Goal: Transaction & Acquisition: Purchase product/service

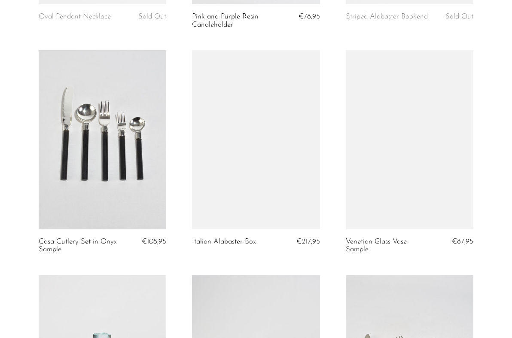
scroll to position [704, 0]
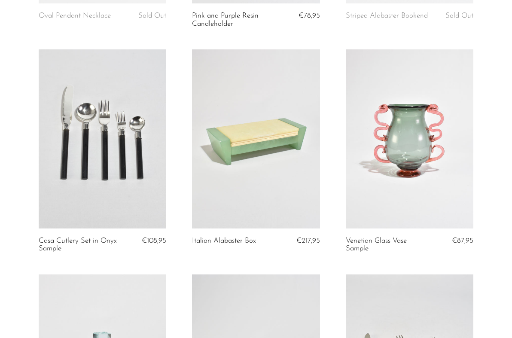
click at [440, 133] on link at bounding box center [410, 138] width 128 height 179
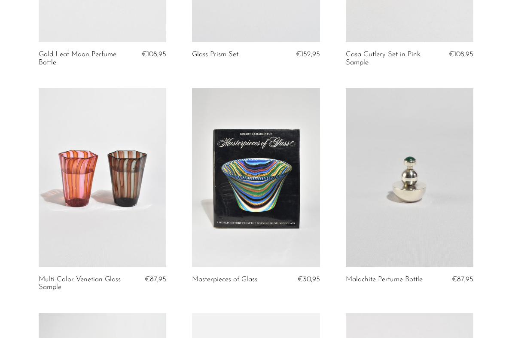
scroll to position [1114, 0]
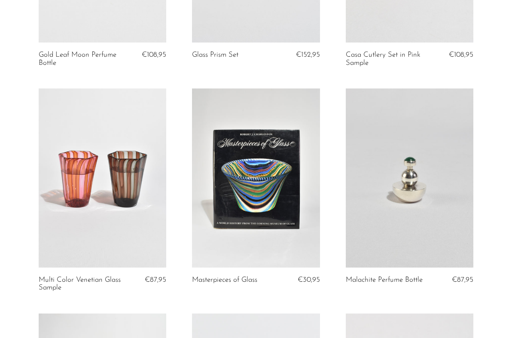
click at [235, 138] on link at bounding box center [256, 177] width 128 height 179
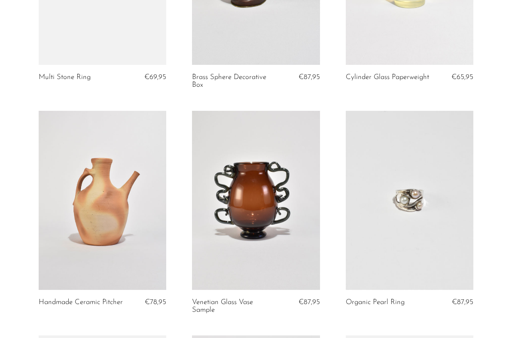
scroll to position [2091, 0]
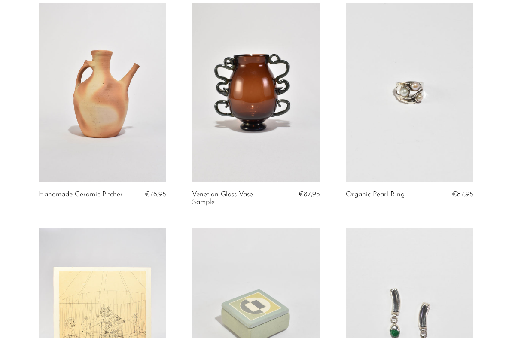
click at [258, 104] on link at bounding box center [256, 92] width 128 height 179
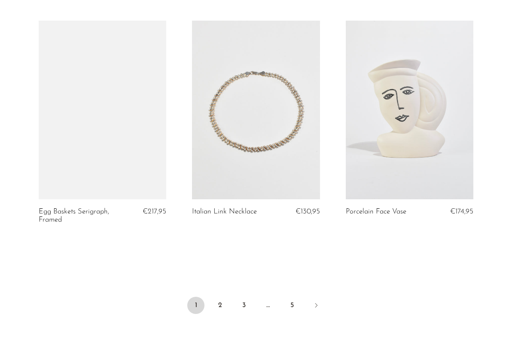
scroll to position [2622, 0]
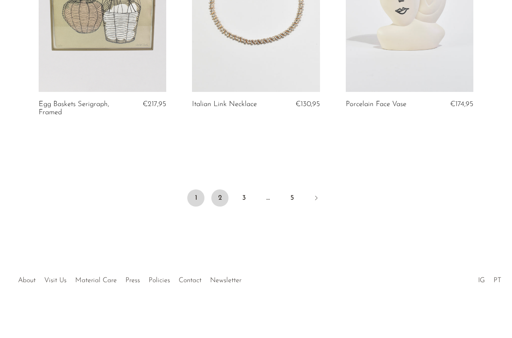
click at [222, 195] on link "2" at bounding box center [219, 197] width 17 height 17
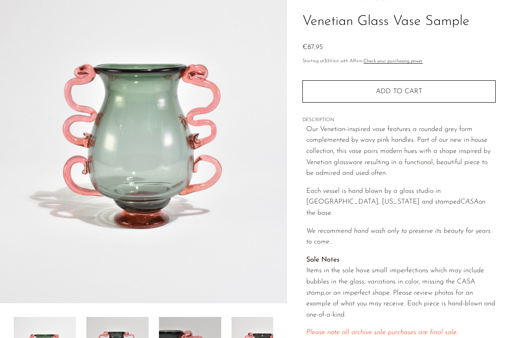
scroll to position [59, 0]
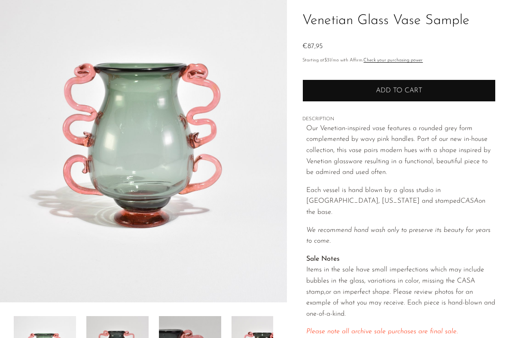
click at [384, 93] on span "Add to cart" at bounding box center [399, 90] width 46 height 7
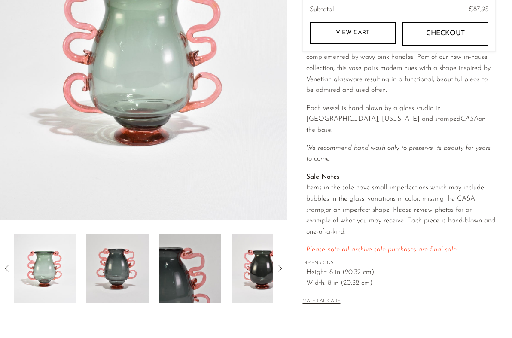
scroll to position [131, 0]
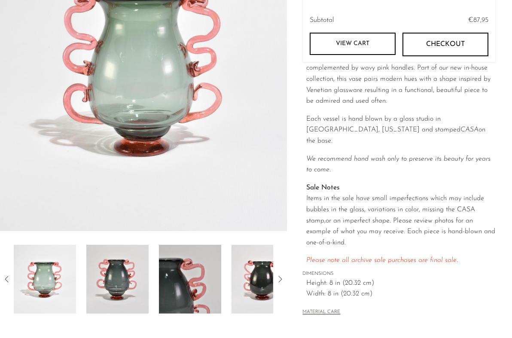
click at [127, 265] on img at bounding box center [117, 279] width 62 height 69
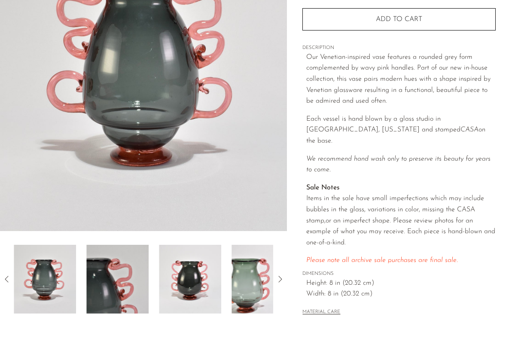
click at [129, 273] on img at bounding box center [117, 279] width 62 height 69
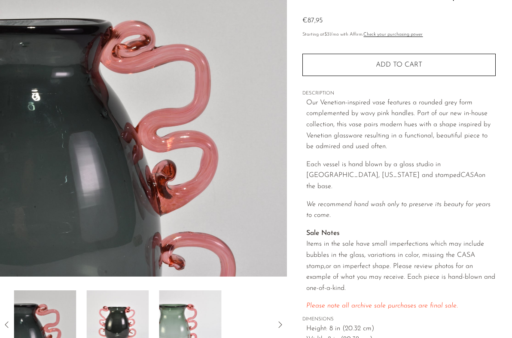
scroll to position [84, 0]
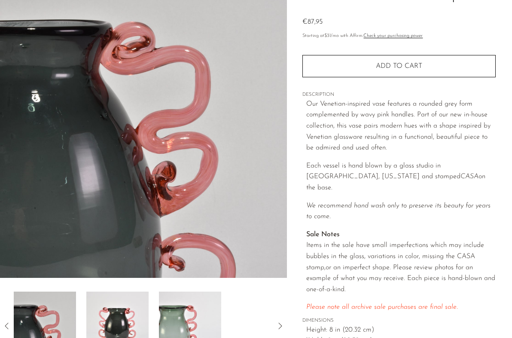
click at [65, 102] on img at bounding box center [143, 117] width 287 height 322
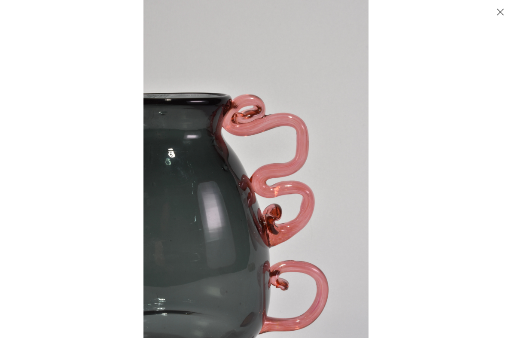
click at [215, 171] on img at bounding box center [255, 169] width 225 height 338
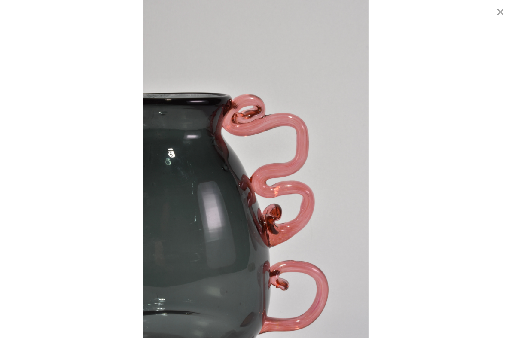
click at [239, 242] on img at bounding box center [255, 169] width 225 height 338
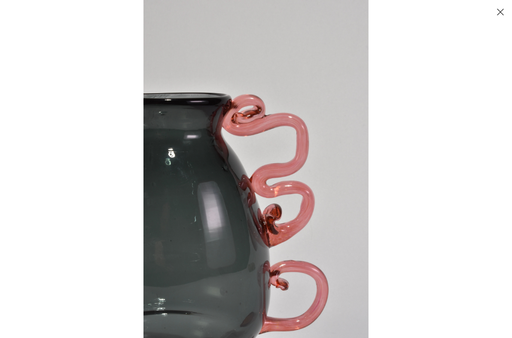
click at [499, 12] on button "Close" at bounding box center [499, 11] width 15 height 15
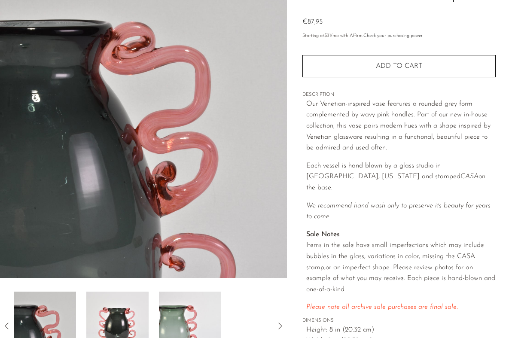
click at [168, 333] on img at bounding box center [190, 325] width 62 height 69
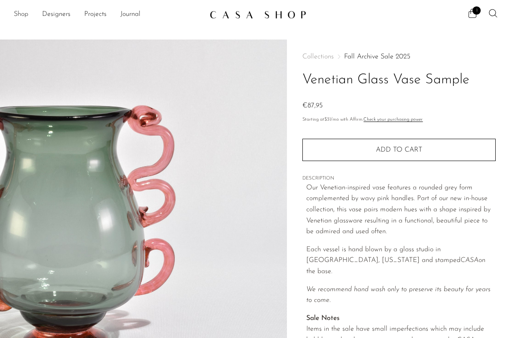
click at [25, 15] on link "Shop" at bounding box center [21, 14] width 15 height 11
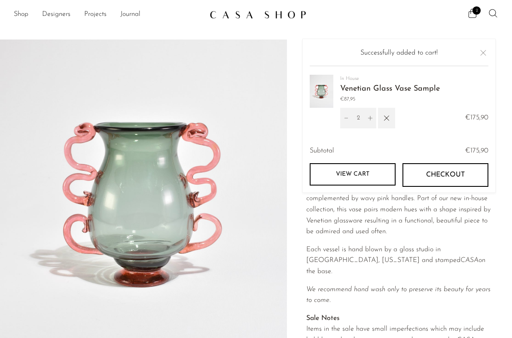
click at [494, 12] on icon at bounding box center [493, 13] width 10 height 10
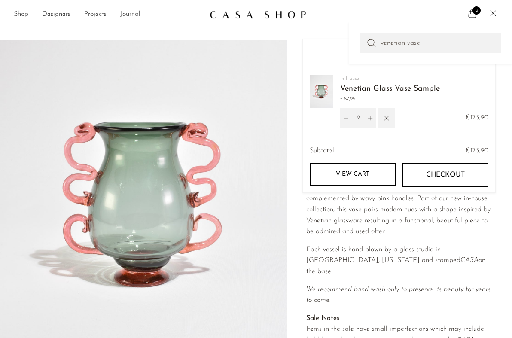
type input "venetian vase"
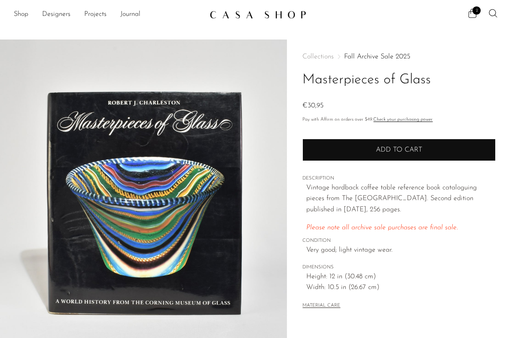
click at [328, 147] on button "Add to cart" at bounding box center [398, 150] width 193 height 22
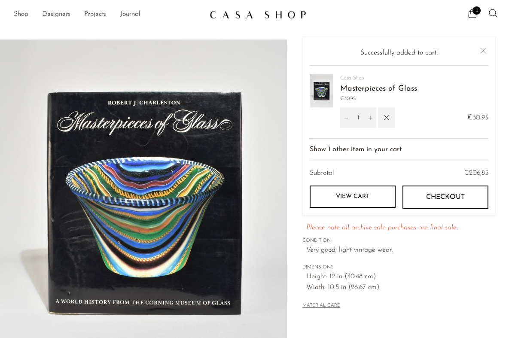
click at [115, 28] on main "Masterpieces of Glass €30,95" at bounding box center [256, 248] width 512 height 452
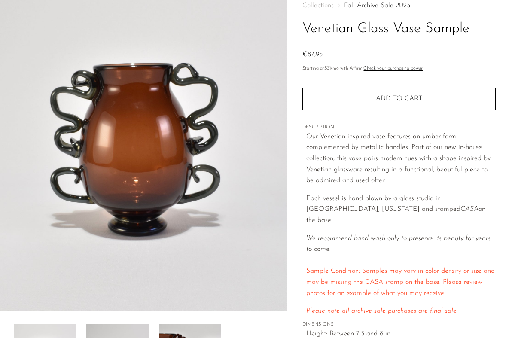
scroll to position [221, 0]
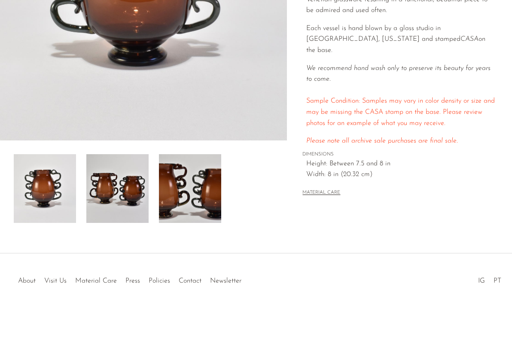
click at [113, 193] on img at bounding box center [117, 188] width 62 height 69
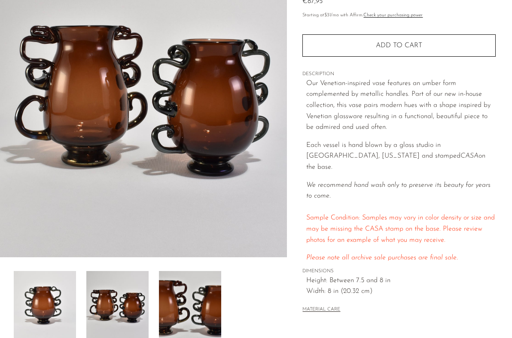
scroll to position [101, 0]
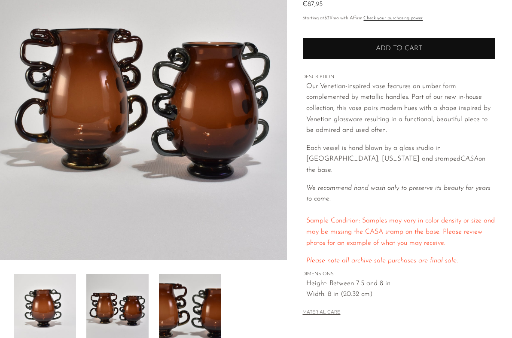
click at [396, 51] on span "Add to cart" at bounding box center [399, 48] width 46 height 7
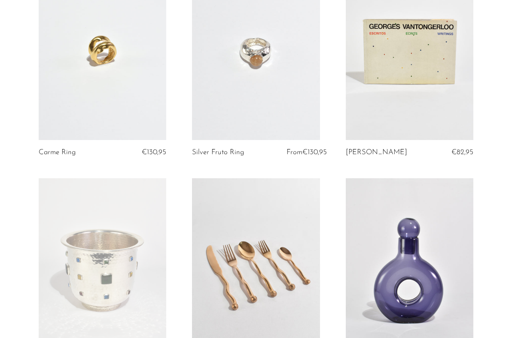
scroll to position [187, 0]
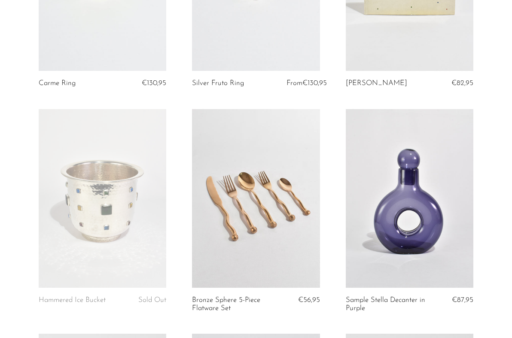
click at [237, 232] on link at bounding box center [256, 198] width 128 height 179
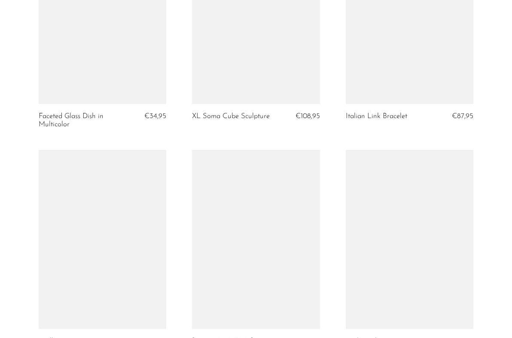
scroll to position [1389, 0]
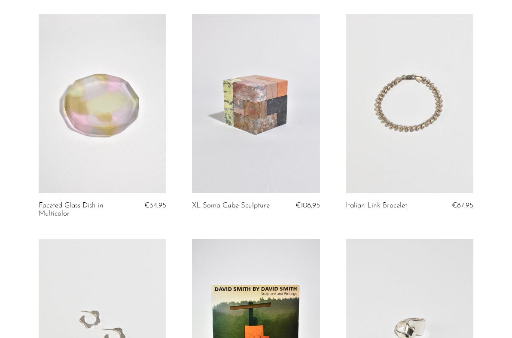
click at [414, 120] on link at bounding box center [410, 103] width 128 height 179
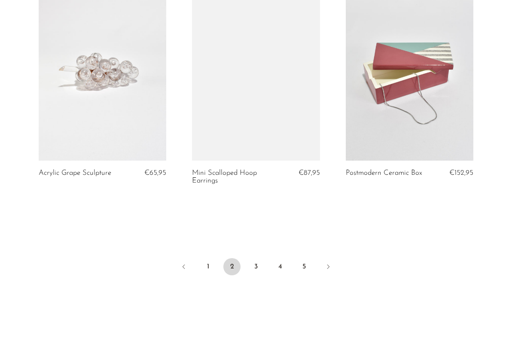
scroll to position [2614, 0]
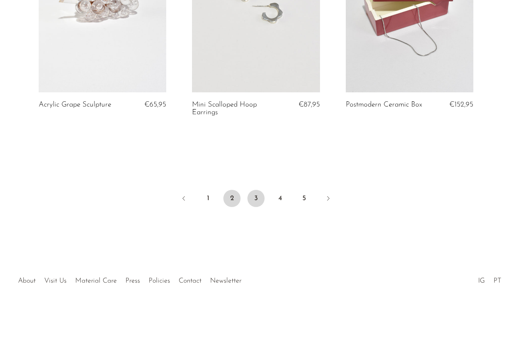
click at [257, 201] on link "3" at bounding box center [255, 198] width 17 height 17
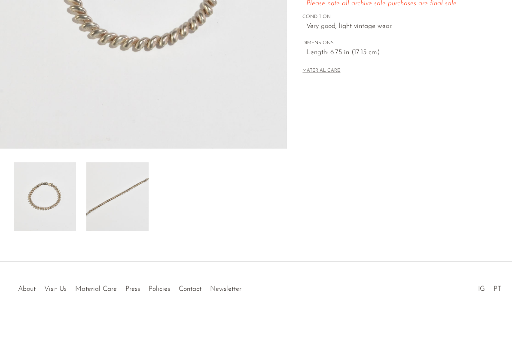
scroll to position [100, 0]
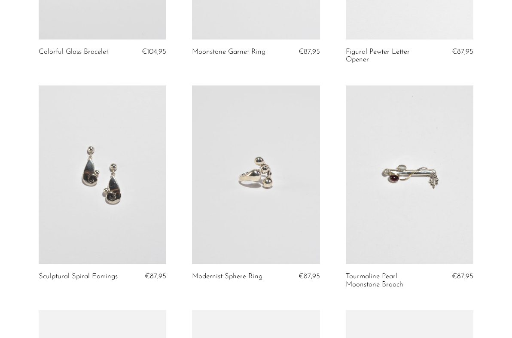
scroll to position [453, 0]
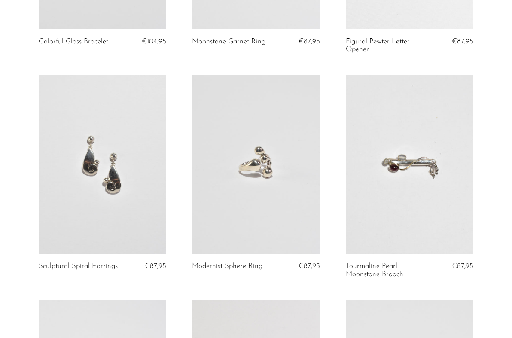
click at [106, 185] on link at bounding box center [103, 164] width 128 height 179
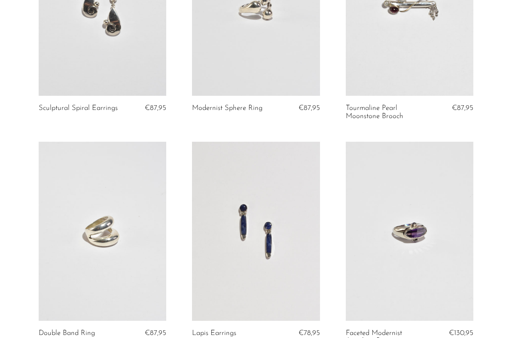
scroll to position [683, 0]
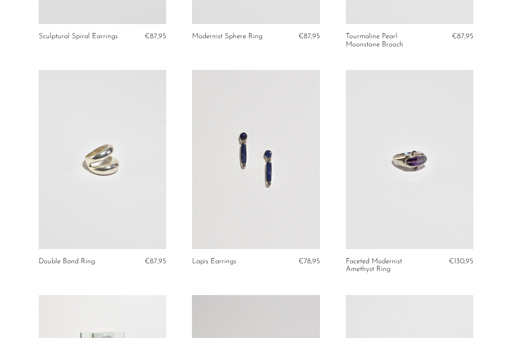
click at [249, 142] on link at bounding box center [256, 159] width 128 height 179
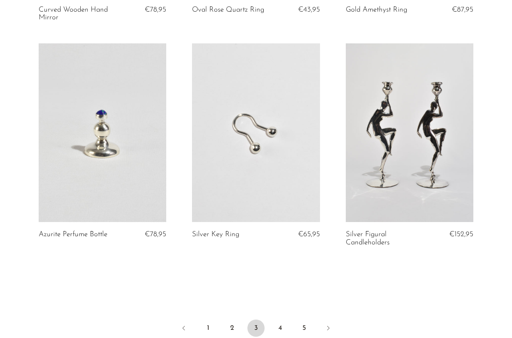
scroll to position [2614, 0]
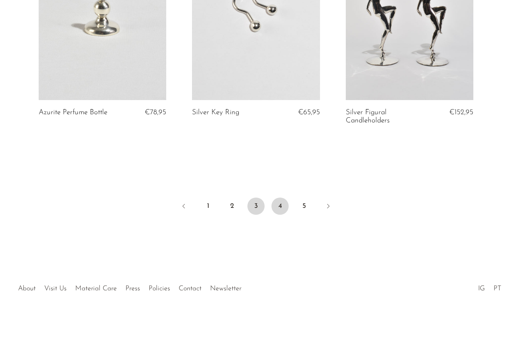
click at [279, 197] on link "4" at bounding box center [279, 205] width 17 height 17
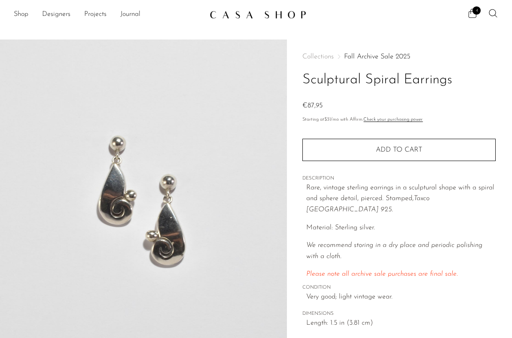
click at [129, 203] on img at bounding box center [143, 200] width 287 height 322
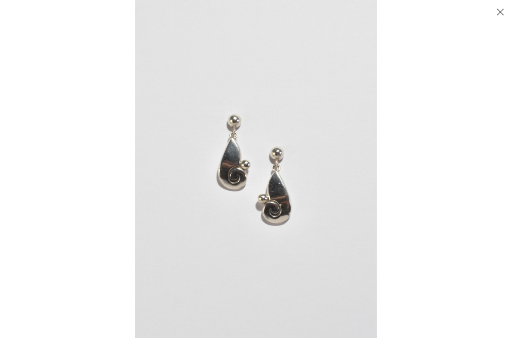
click at [244, 191] on img at bounding box center [255, 169] width 241 height 338
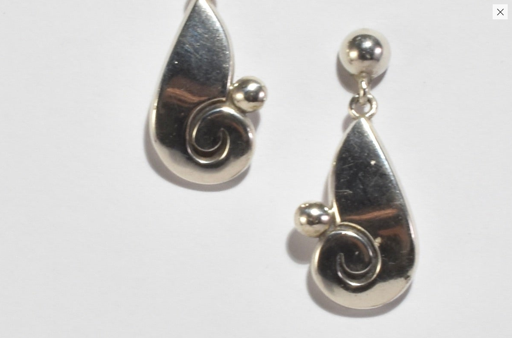
click at [244, 191] on img at bounding box center [288, 110] width 882 height 1235
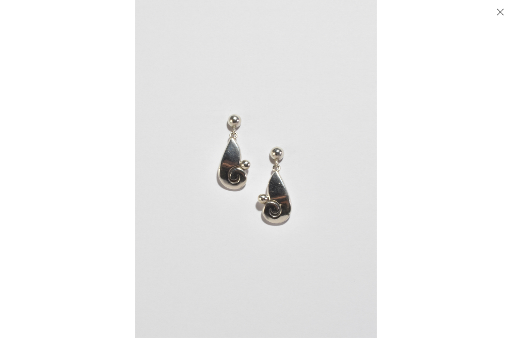
click at [500, 12] on button "Close" at bounding box center [499, 11] width 15 height 15
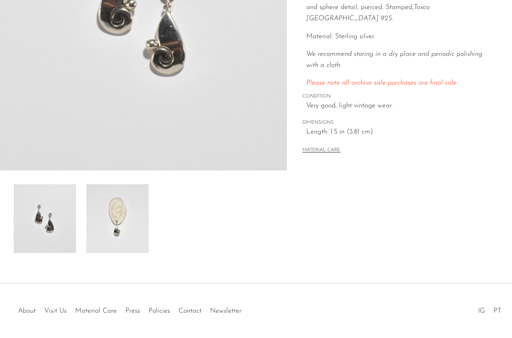
scroll to position [191, 0]
click at [117, 229] on img at bounding box center [117, 219] width 62 height 69
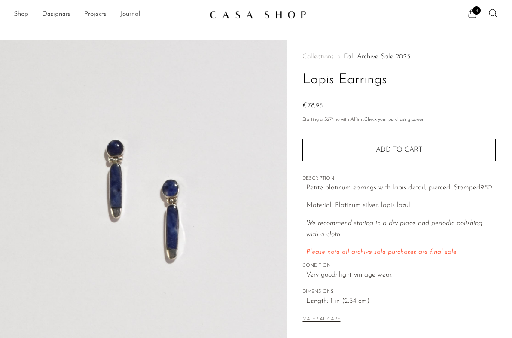
click at [126, 191] on img at bounding box center [143, 200] width 287 height 322
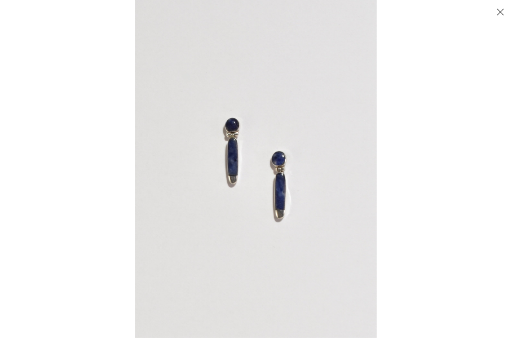
click at [221, 156] on img at bounding box center [255, 169] width 241 height 338
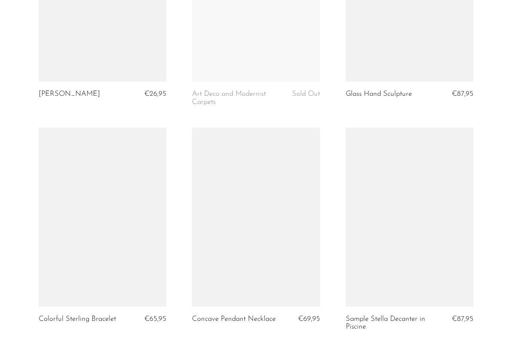
scroll to position [2521, 0]
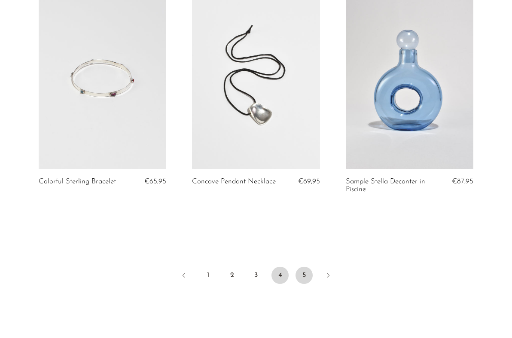
click at [302, 267] on link "5" at bounding box center [303, 275] width 17 height 17
click at [206, 267] on link "1" at bounding box center [207, 275] width 17 height 17
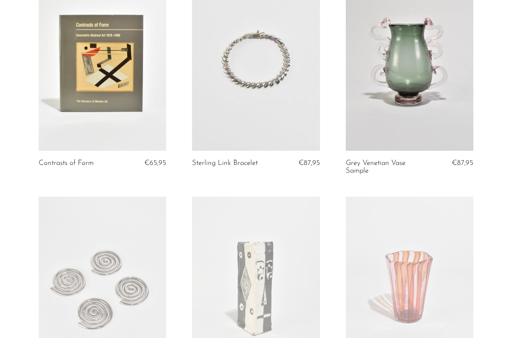
scroll to position [1179, 0]
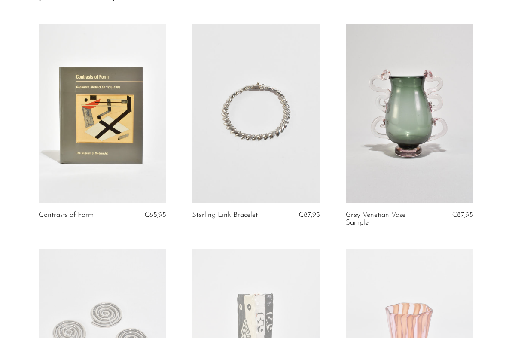
click at [425, 167] on link at bounding box center [410, 113] width 128 height 179
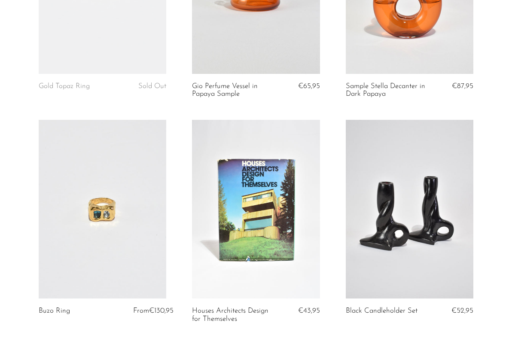
scroll to position [0, 0]
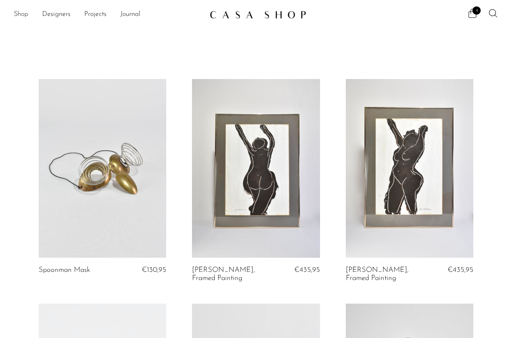
click at [19, 16] on link "Shop" at bounding box center [21, 14] width 15 height 11
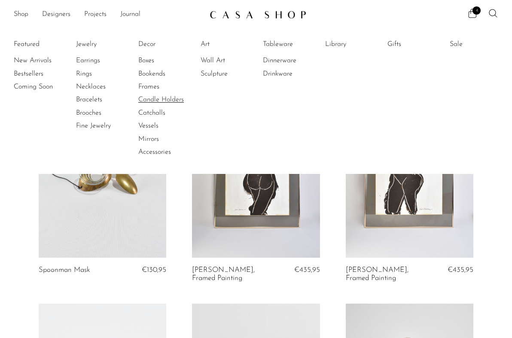
click at [158, 100] on link "Candle Holders" at bounding box center [170, 99] width 64 height 9
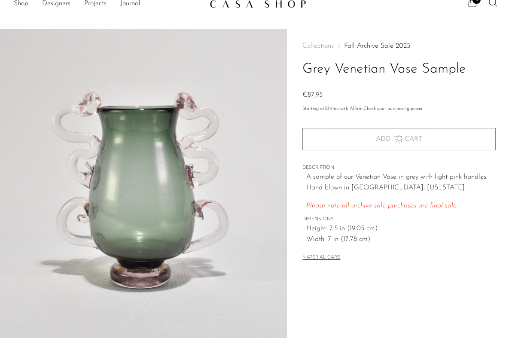
scroll to position [11, 0]
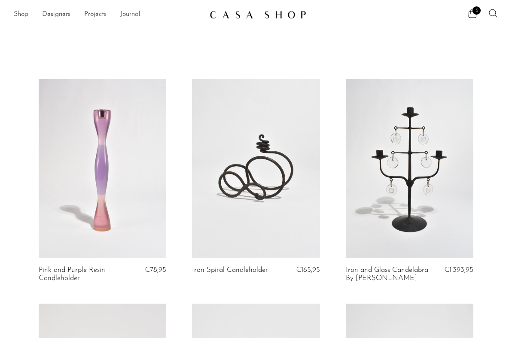
click at [30, 15] on ul "Shop Featured New Arrivals Bestsellers Coming Soon Jewelry Jewelry All Earrings…" at bounding box center [108, 14] width 189 height 15
click at [23, 14] on link "Shop" at bounding box center [21, 14] width 15 height 11
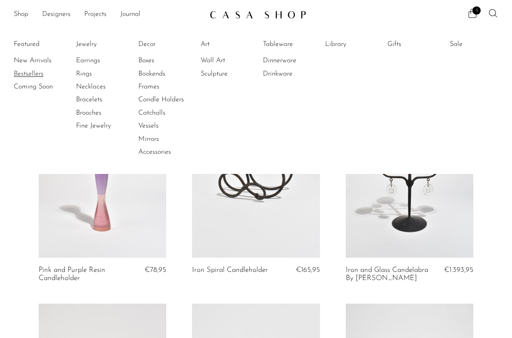
click at [33, 76] on link "Bestsellers" at bounding box center [46, 73] width 64 height 9
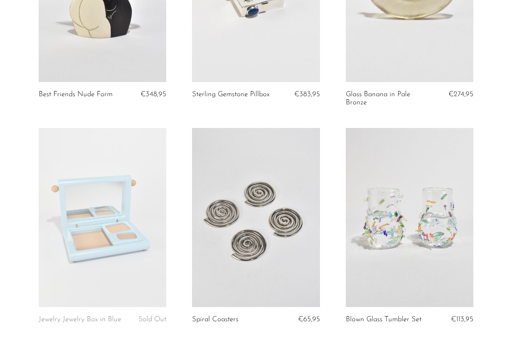
scroll to position [468, 0]
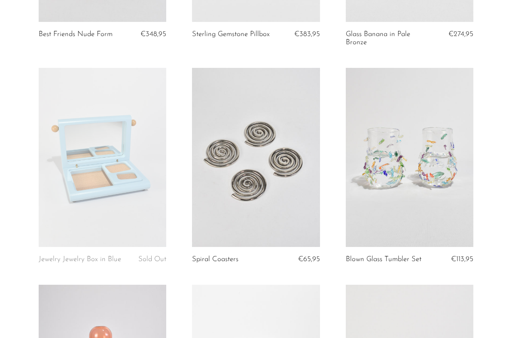
click at [239, 177] on link at bounding box center [256, 157] width 128 height 179
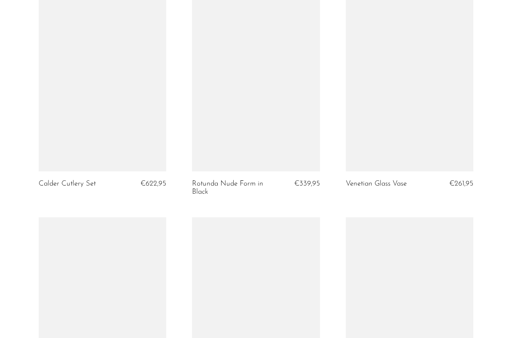
scroll to position [1402, 0]
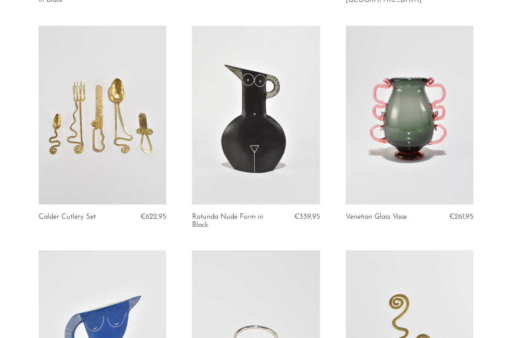
click at [416, 103] on link at bounding box center [410, 115] width 128 height 179
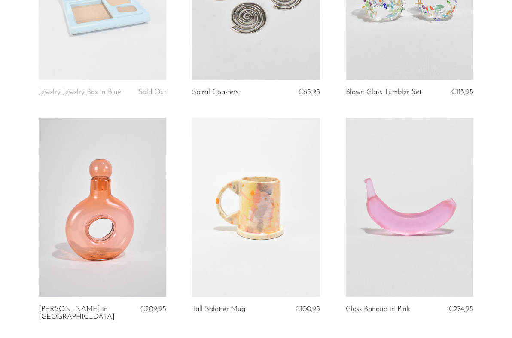
scroll to position [486, 0]
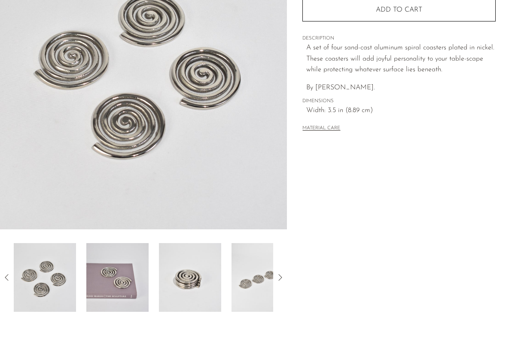
scroll to position [221, 0]
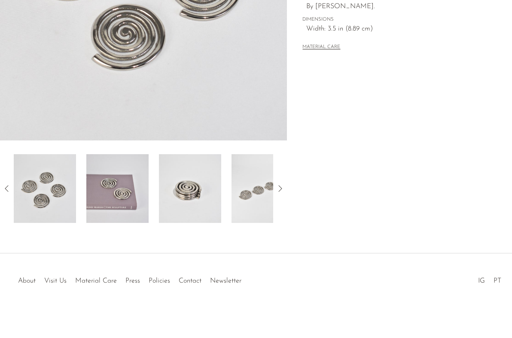
click at [127, 188] on img at bounding box center [117, 188] width 62 height 69
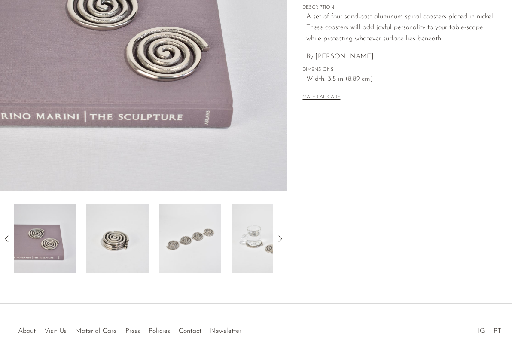
scroll to position [107, 0]
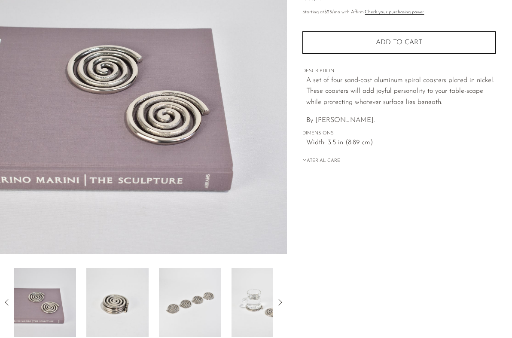
click at [128, 296] on img at bounding box center [117, 302] width 62 height 69
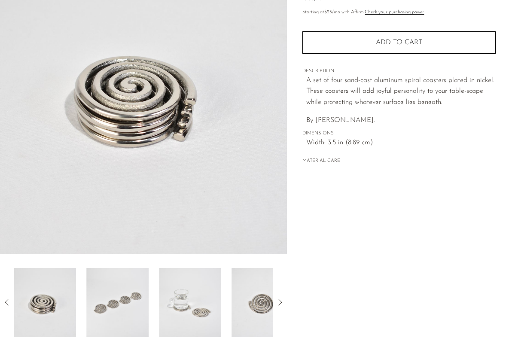
click at [157, 298] on div at bounding box center [143, 302] width 259 height 69
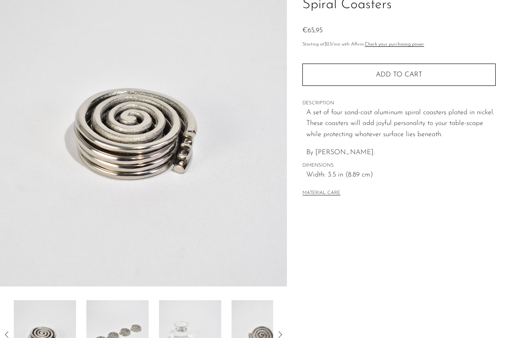
scroll to position [0, 0]
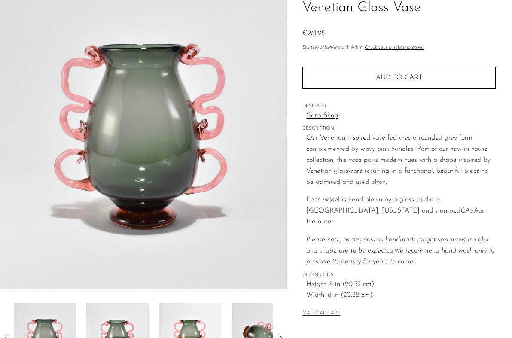
scroll to position [211, 0]
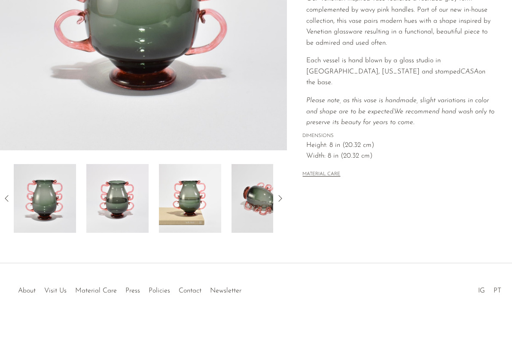
click at [196, 193] on img at bounding box center [190, 198] width 62 height 69
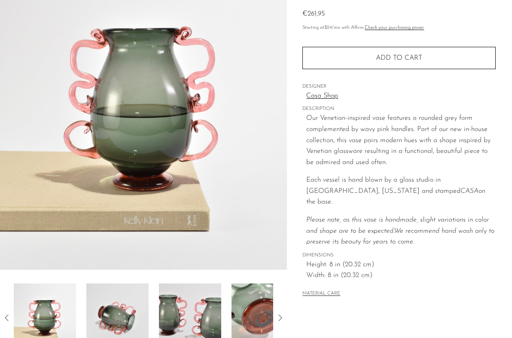
scroll to position [93, 0]
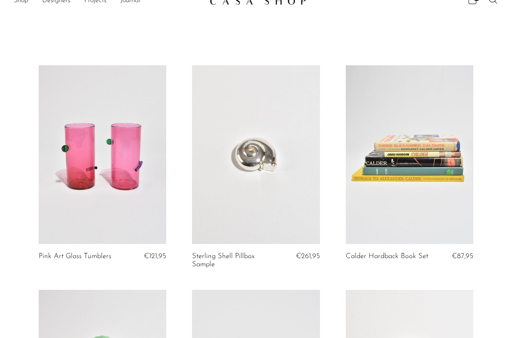
scroll to position [15, 0]
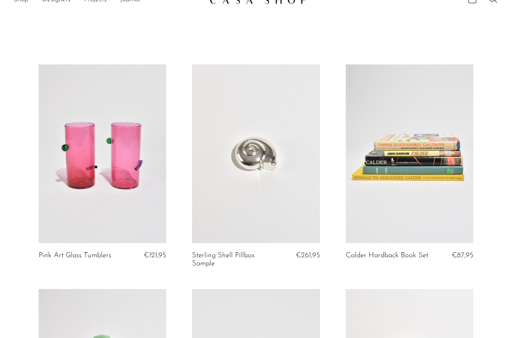
click at [398, 149] on link at bounding box center [410, 153] width 128 height 179
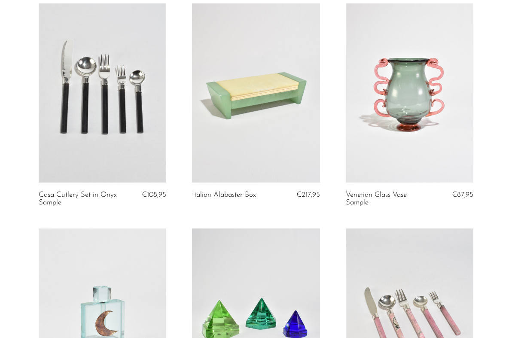
scroll to position [738, 0]
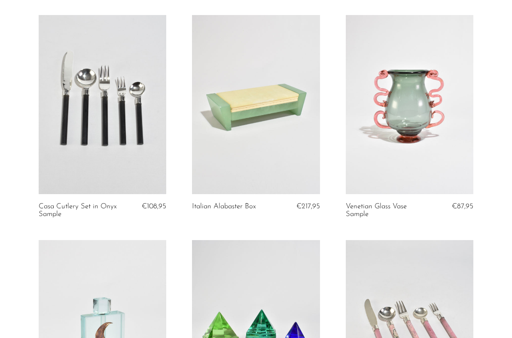
click at [389, 117] on link at bounding box center [410, 104] width 128 height 179
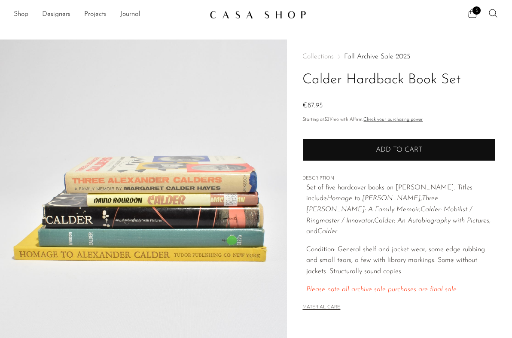
click at [391, 146] on button "Add to cart" at bounding box center [398, 150] width 193 height 22
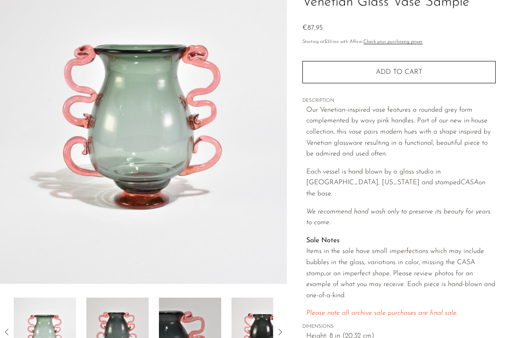
scroll to position [78, 0]
click at [123, 117] on img at bounding box center [143, 122] width 287 height 322
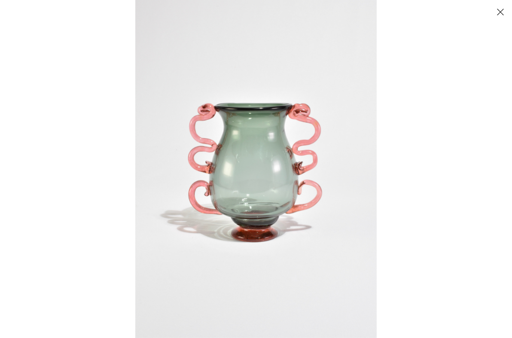
click at [249, 164] on img at bounding box center [255, 169] width 241 height 338
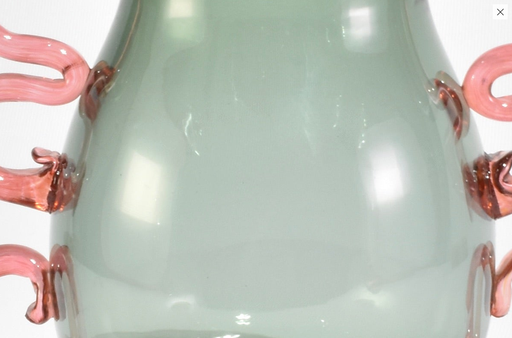
click at [249, 164] on img at bounding box center [283, 188] width 1203 height 1685
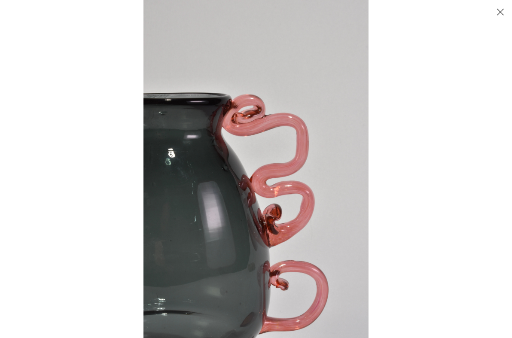
click at [192, 161] on img at bounding box center [255, 169] width 225 height 338
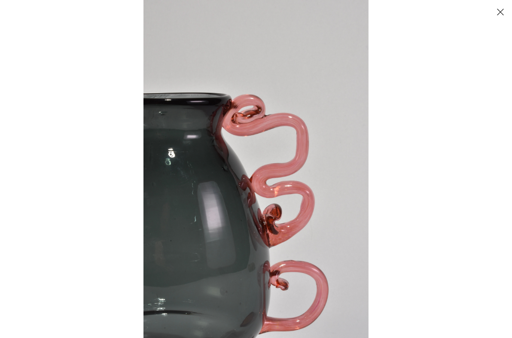
click at [195, 170] on img at bounding box center [255, 169] width 225 height 338
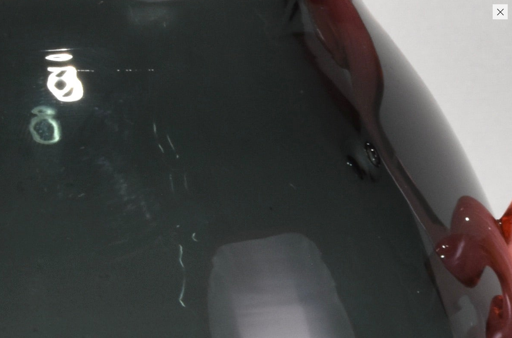
click at [499, 11] on button "Close" at bounding box center [499, 11] width 15 height 15
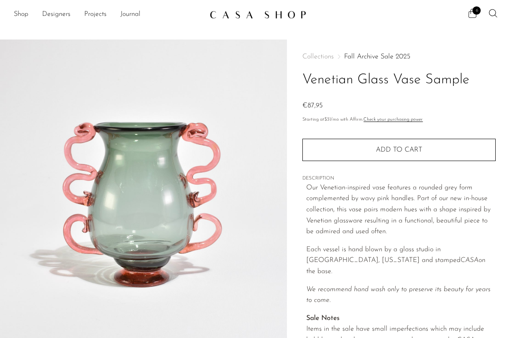
click at [473, 14] on icon at bounding box center [472, 13] width 10 height 10
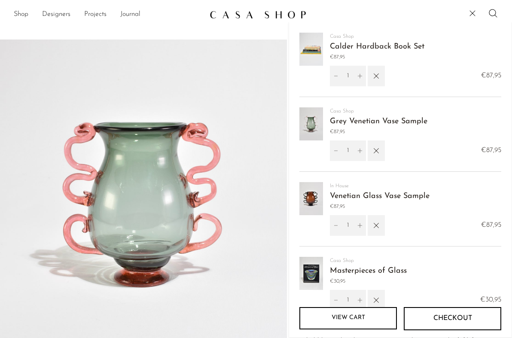
click at [316, 126] on img at bounding box center [311, 123] width 24 height 33
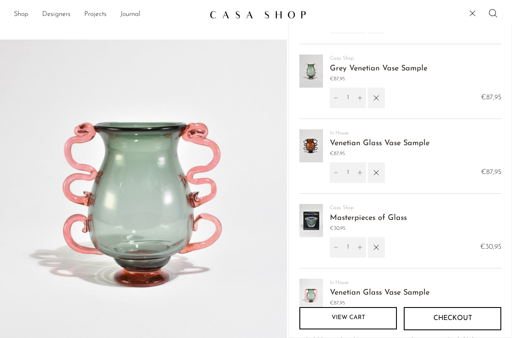
scroll to position [152, 0]
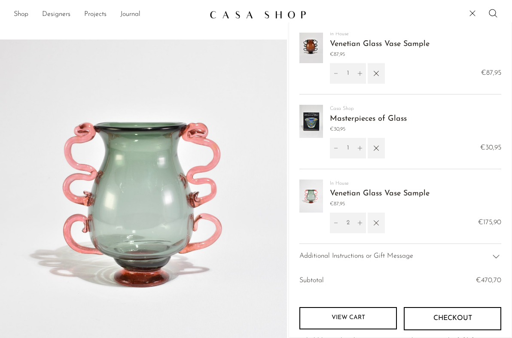
click at [378, 224] on icon "button" at bounding box center [375, 222] width 9 height 9
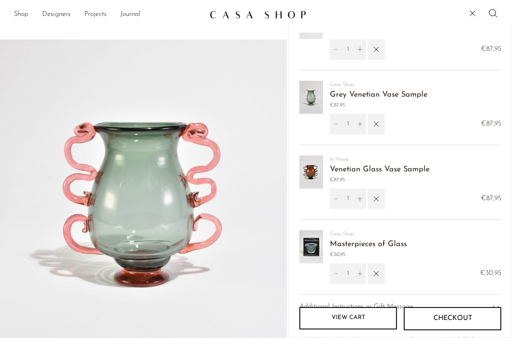
scroll to position [0, 0]
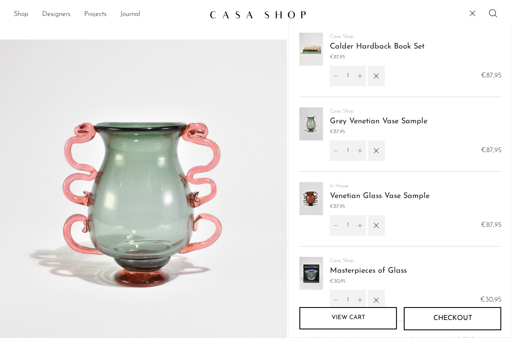
click at [308, 124] on img at bounding box center [311, 123] width 24 height 33
click at [341, 122] on link "Grey Venetian Vase Sample" at bounding box center [378, 122] width 97 height 8
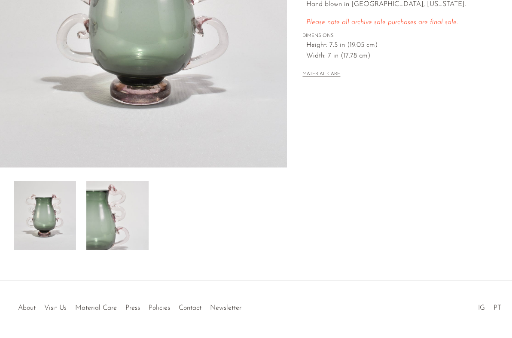
scroll to position [221, 0]
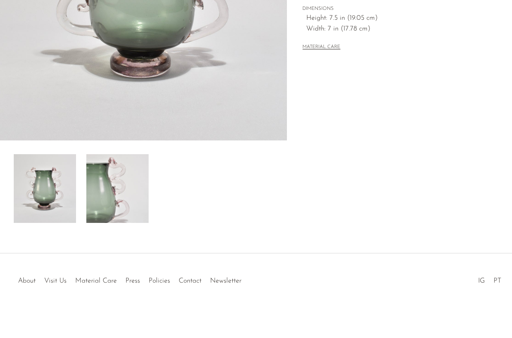
click at [121, 198] on img at bounding box center [117, 188] width 62 height 69
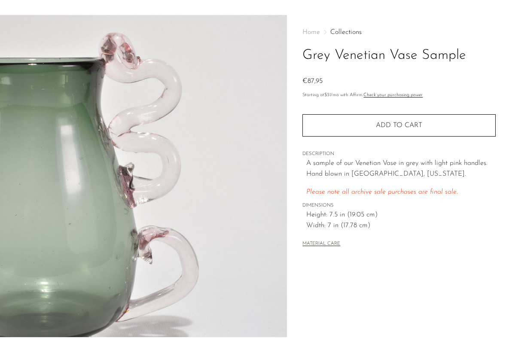
scroll to position [26, 0]
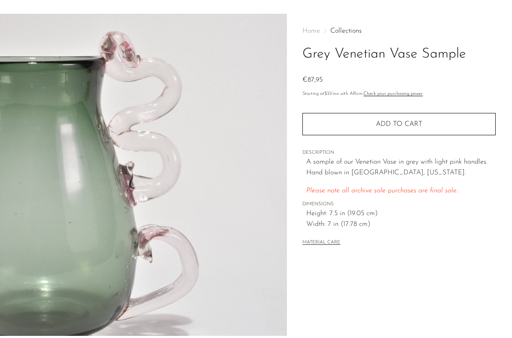
click at [131, 261] on img at bounding box center [143, 175] width 287 height 322
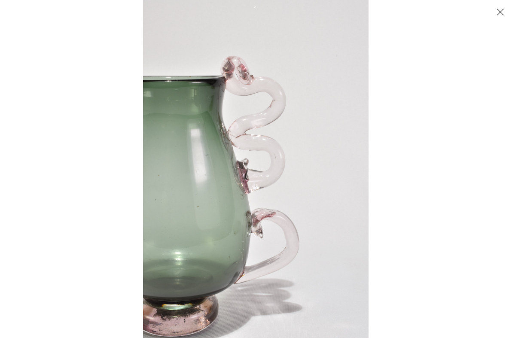
click at [191, 201] on img at bounding box center [255, 169] width 225 height 338
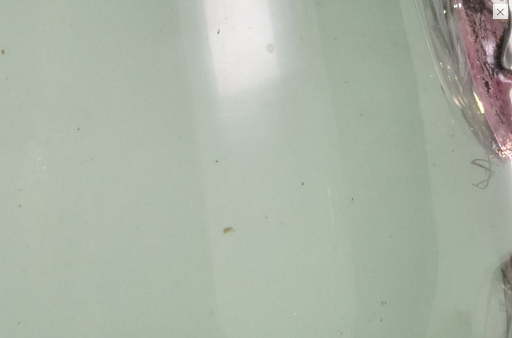
click at [496, 13] on button "Close" at bounding box center [499, 11] width 15 height 15
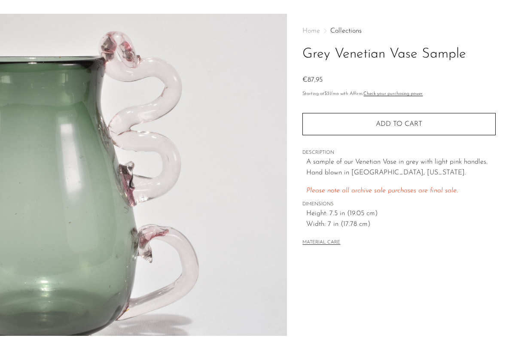
click at [122, 276] on img at bounding box center [143, 175] width 287 height 322
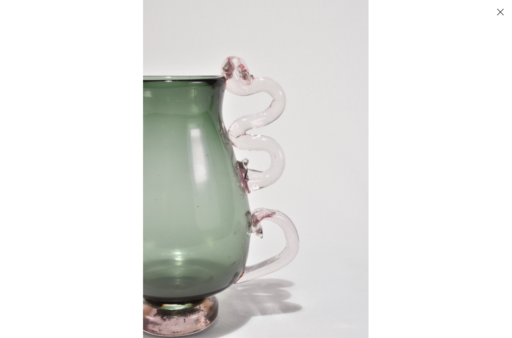
click at [190, 252] on img at bounding box center [255, 169] width 225 height 338
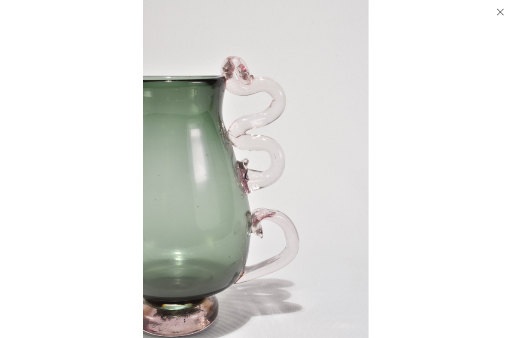
click at [497, 12] on button "Close" at bounding box center [499, 11] width 15 height 15
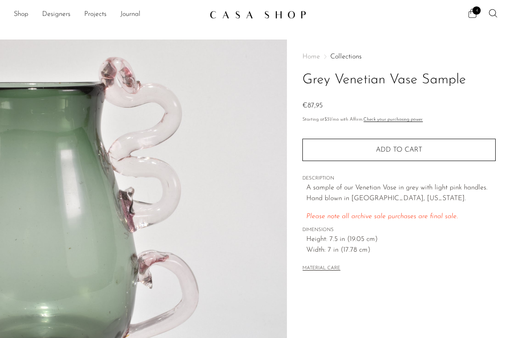
click at [474, 14] on icon at bounding box center [472, 13] width 10 height 10
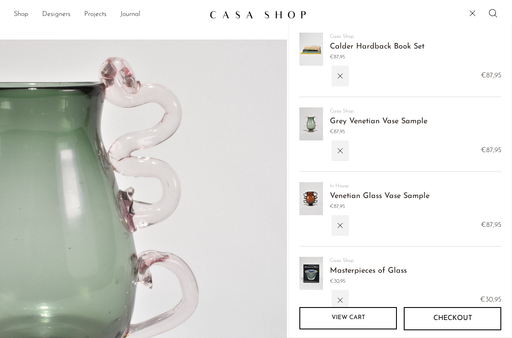
click at [322, 194] on img at bounding box center [311, 198] width 24 height 33
click at [340, 198] on link "Venetian Glass Vase Sample" at bounding box center [380, 196] width 100 height 8
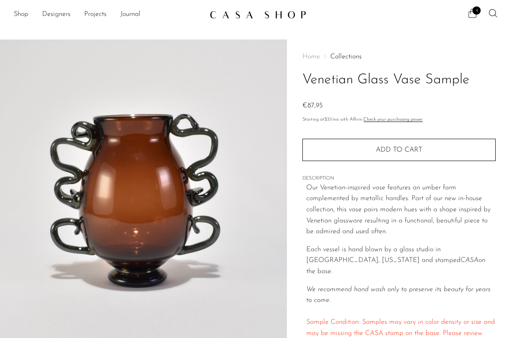
click at [476, 18] on icon at bounding box center [472, 13] width 10 height 10
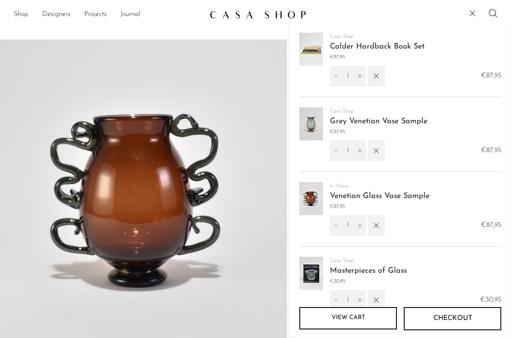
scroll to position [77, 0]
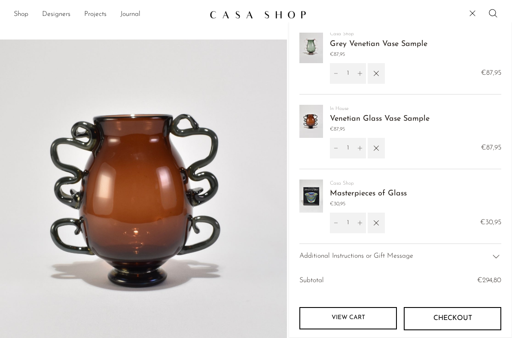
click at [246, 26] on main "Venetian Glass Vase Sample €87,95" at bounding box center [256, 248] width 512 height 452
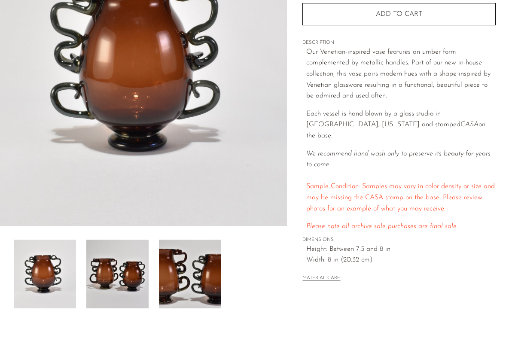
scroll to position [221, 0]
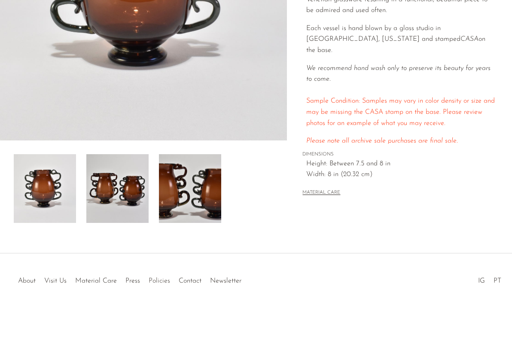
click at [155, 282] on link "Policies" at bounding box center [159, 280] width 21 height 7
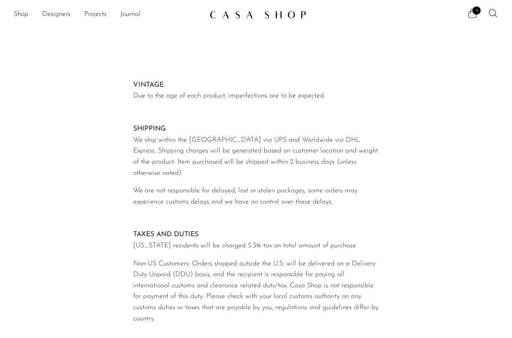
click at [471, 12] on icon at bounding box center [472, 13] width 10 height 10
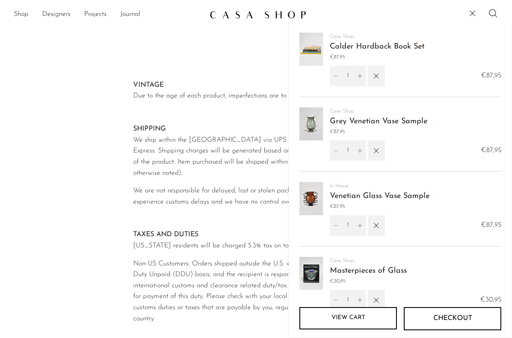
click at [311, 277] on img at bounding box center [311, 273] width 24 height 33
click at [342, 271] on link "Masterpieces of Glass" at bounding box center [368, 271] width 77 height 8
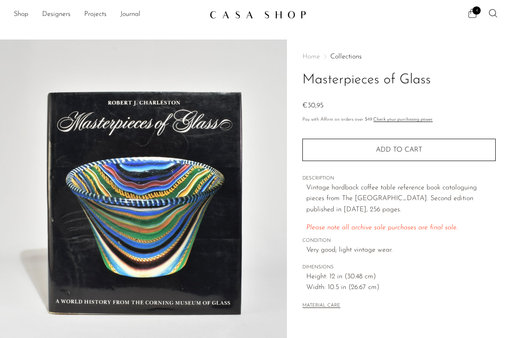
click at [474, 13] on span "4" at bounding box center [476, 10] width 8 height 8
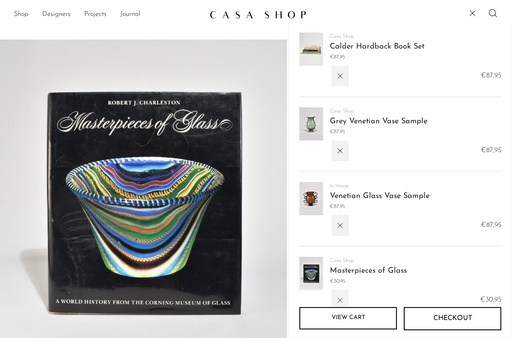
click at [340, 297] on icon "button" at bounding box center [339, 299] width 9 height 9
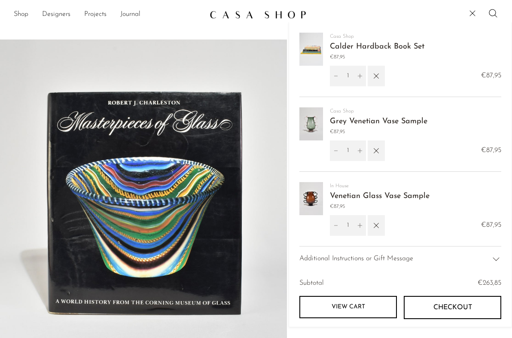
click at [430, 309] on button "Checkout" at bounding box center [452, 307] width 97 height 23
click at [424, 308] on button "Checkout" at bounding box center [452, 307] width 97 height 23
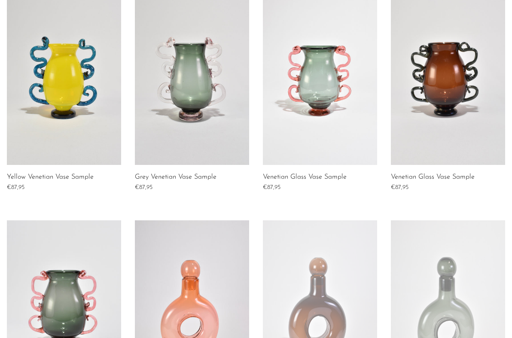
scroll to position [167, 0]
